Goal: Transaction & Acquisition: Purchase product/service

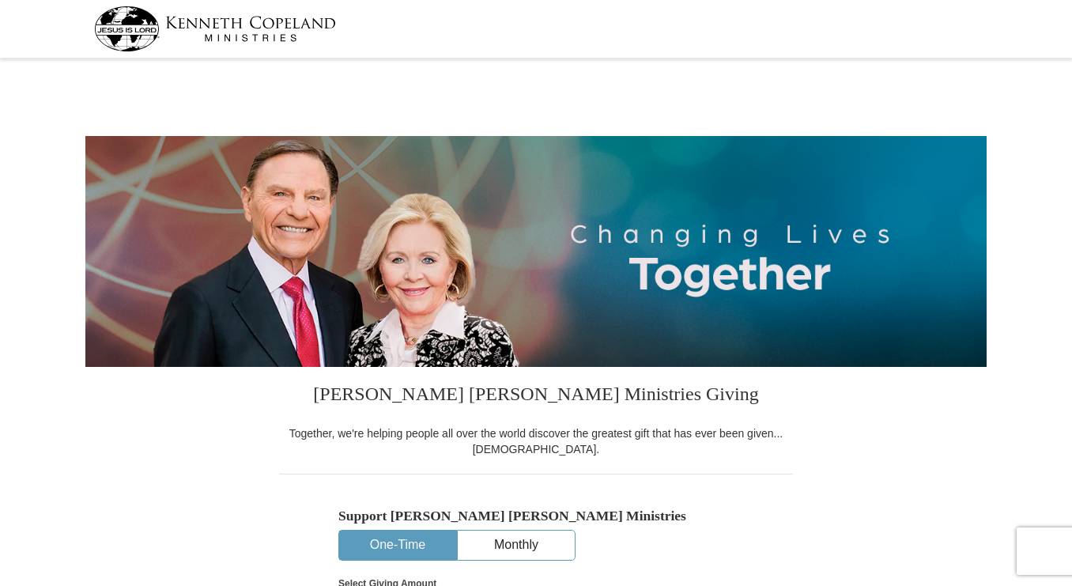
select select "MS"
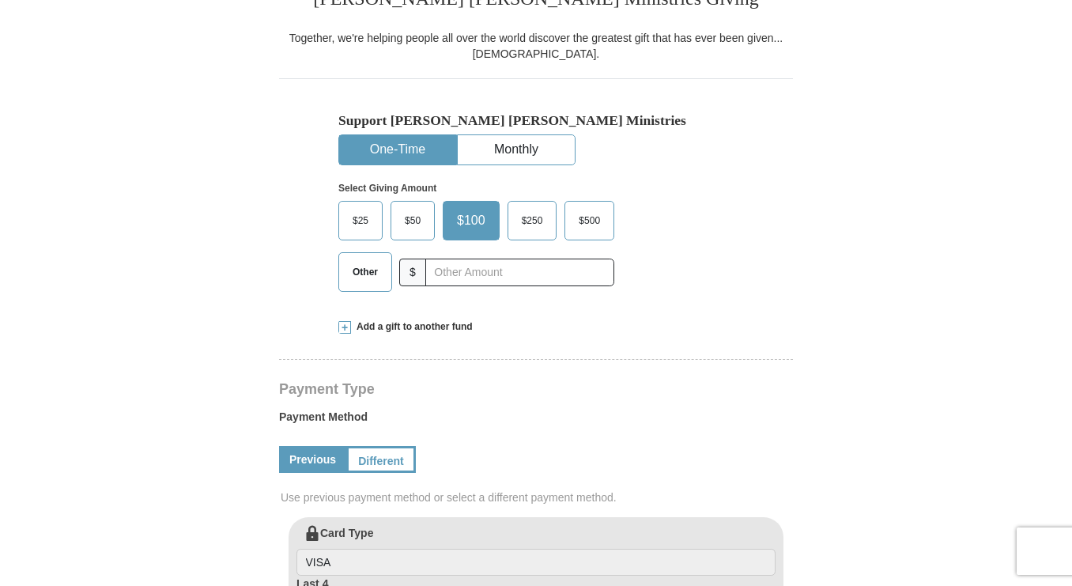
click at [376, 272] on span "Other" at bounding box center [365, 272] width 41 height 24
click at [0, 0] on input "Other" at bounding box center [0, 0] width 0 height 0
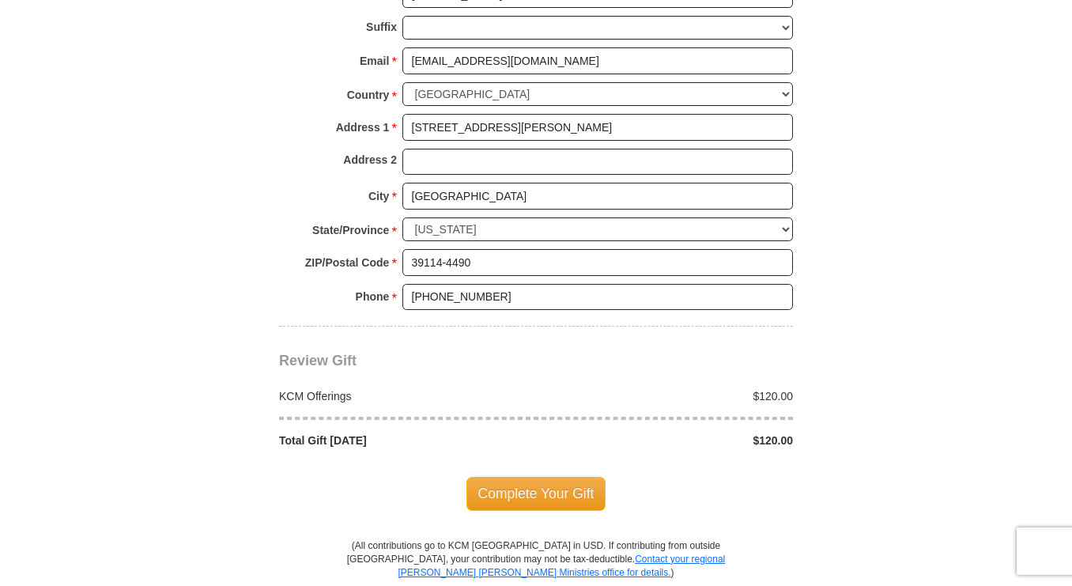
scroll to position [1186, 0]
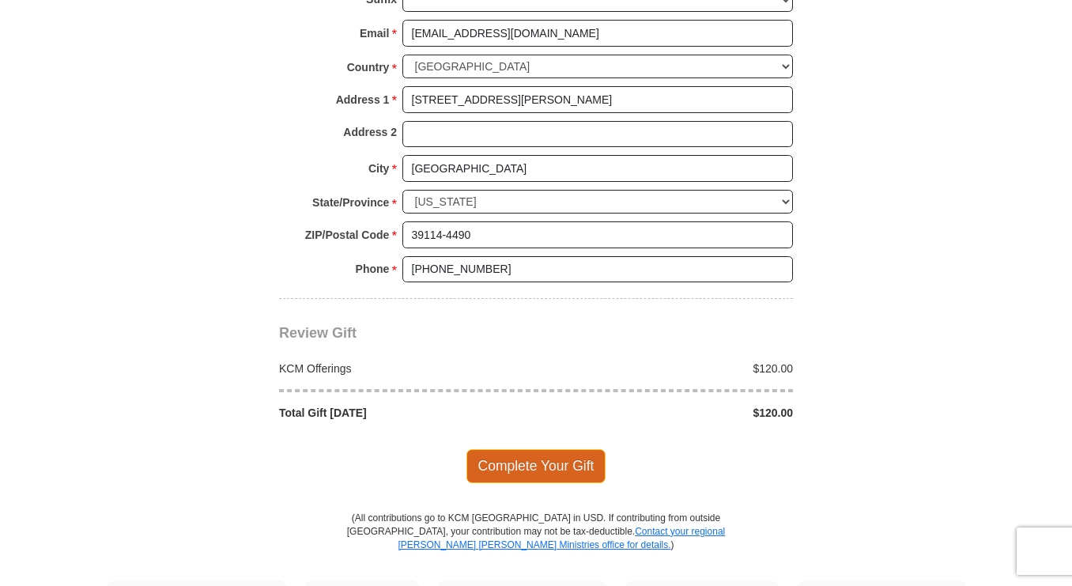
type input "120.00"
click at [552, 461] on span "Complete Your Gift" at bounding box center [536, 465] width 140 height 33
